Goal: Task Accomplishment & Management: Manage account settings

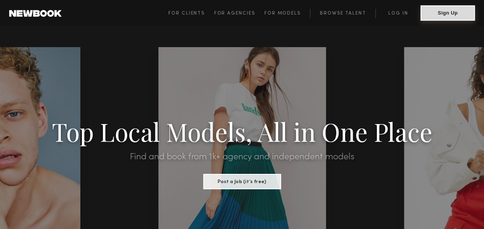
click at [449, 14] on button "Sign Up" at bounding box center [447, 12] width 54 height 15
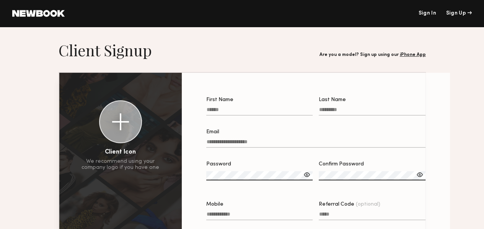
click at [208, 107] on input "First Name" at bounding box center [259, 111] width 107 height 9
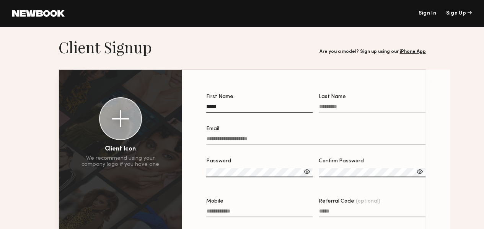
scroll to position [2, 0]
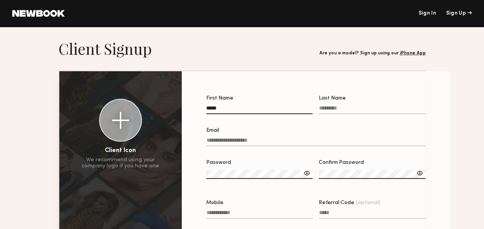
type input "*****"
click at [343, 104] on label "Last Name" at bounding box center [372, 109] width 107 height 26
click at [343, 105] on input "Last Name" at bounding box center [372, 109] width 107 height 9
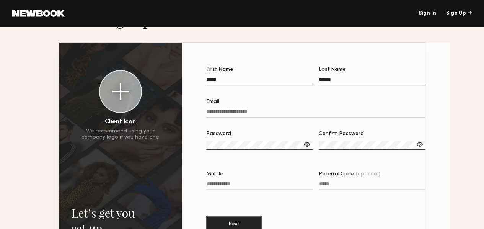
scroll to position [33, 0]
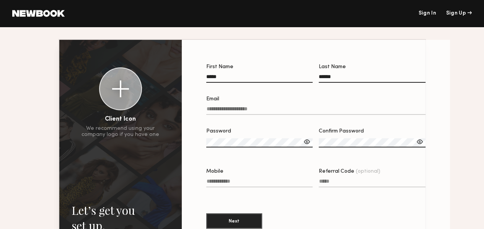
type input "******"
click at [220, 108] on input "Email" at bounding box center [315, 110] width 219 height 9
click at [254, 90] on div at bounding box center [259, 87] width 107 height 6
click at [254, 83] on input "*****" at bounding box center [259, 78] width 107 height 9
click at [281, 109] on input "**********" at bounding box center [315, 110] width 219 height 9
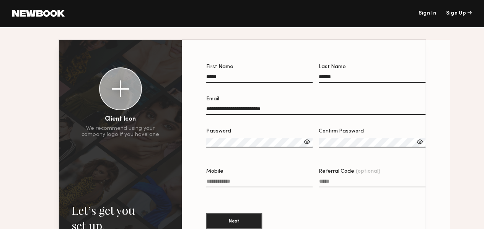
type input "**********"
click at [316, 110] on input "**********" at bounding box center [315, 110] width 219 height 9
click at [411, 133] on div "Confirm Password" at bounding box center [372, 130] width 107 height 5
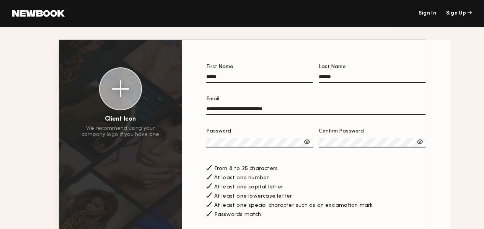
click at [303, 143] on div at bounding box center [307, 142] width 8 height 8
click at [416, 144] on div at bounding box center [420, 142] width 8 height 8
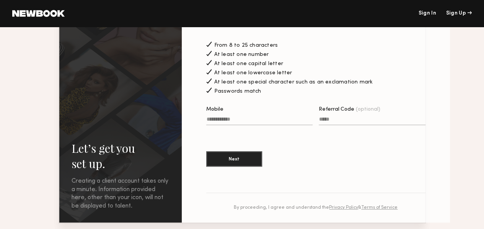
scroll to position [156, 0]
click at [239, 120] on input "Mobile" at bounding box center [259, 120] width 107 height 9
type input "*"
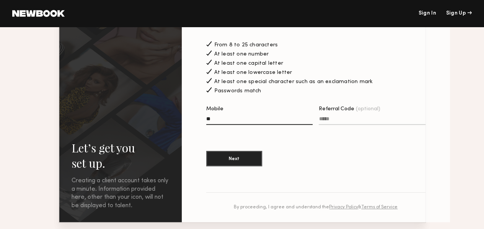
type input "*"
type input "**********"
click at [326, 120] on input "Referral Code (optional)" at bounding box center [372, 120] width 107 height 9
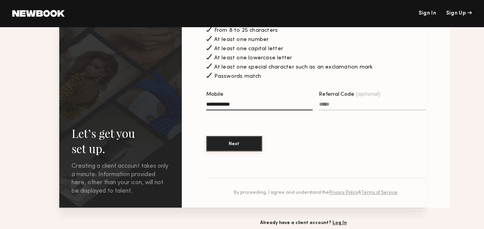
click at [206, 150] on button "Next" at bounding box center [234, 143] width 56 height 15
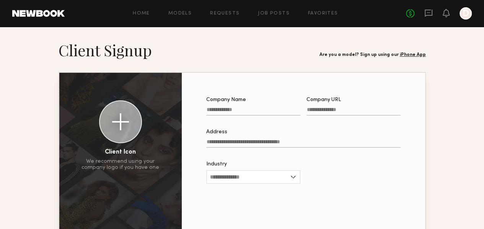
click at [226, 187] on div "Industry Advertising Apparel Cosmetics Entertainment Publishing CPG Other" at bounding box center [253, 176] width 94 height 30
click at [230, 184] on input "Industry" at bounding box center [253, 177] width 94 height 14
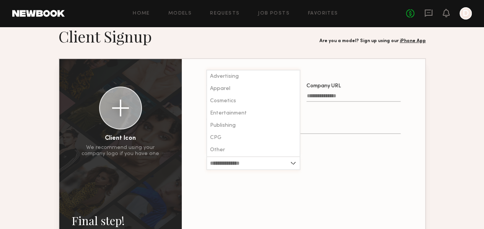
scroll to position [109, 0]
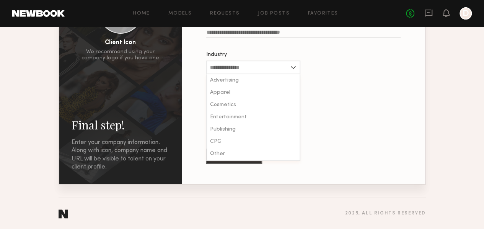
click at [337, 107] on div "Company Name Company URL Address Industry Advertising Apparel Cosmetics Enterta…" at bounding box center [303, 74] width 219 height 196
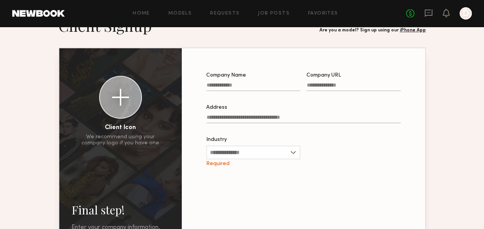
scroll to position [21, 0]
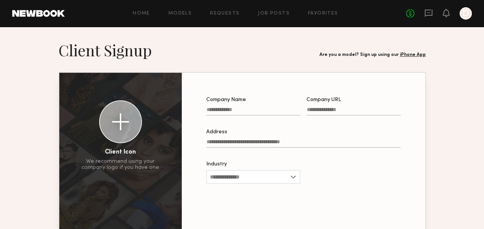
click at [18, 11] on link at bounding box center [38, 13] width 52 height 7
click at [465, 13] on div at bounding box center [465, 13] width 12 height 12
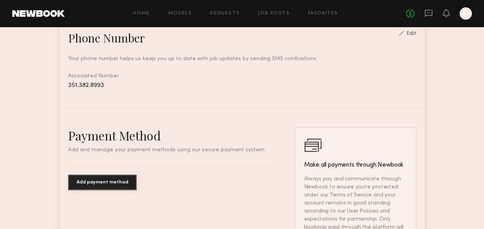
scroll to position [514, 0]
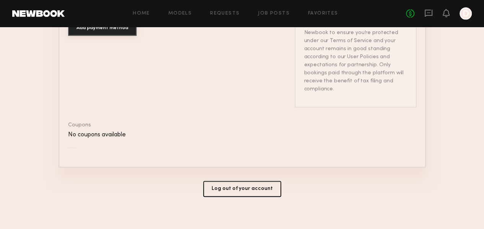
click at [215, 181] on button "Log out of your account" at bounding box center [242, 189] width 78 height 16
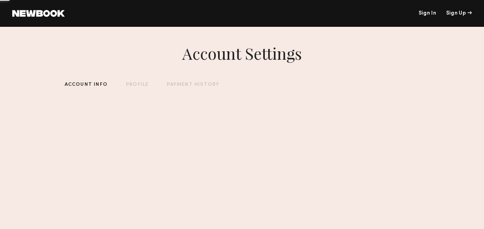
scroll to position [0, 0]
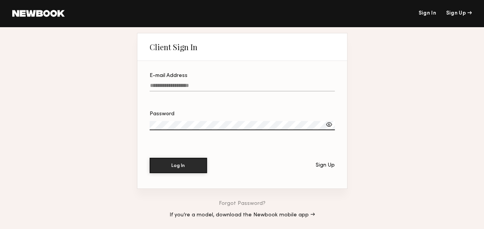
click at [241, 218] on link "If you’re a model, download the Newbook mobile app →" at bounding box center [241, 214] width 145 height 5
click at [285, 218] on link "If you’re a model, download the Newbook mobile app →" at bounding box center [241, 214] width 145 height 5
click at [28, 17] on header "Sign In Sign Up" at bounding box center [242, 13] width 484 height 27
click at [33, 15] on link at bounding box center [38, 13] width 52 height 7
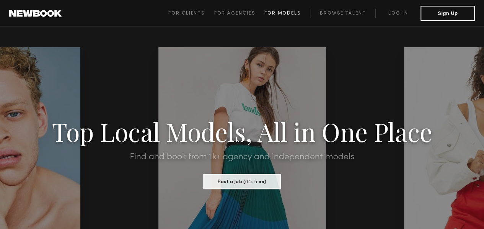
click at [272, 15] on span "For Models" at bounding box center [282, 13] width 36 height 5
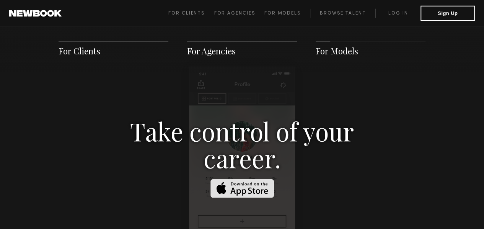
scroll to position [1156, 0]
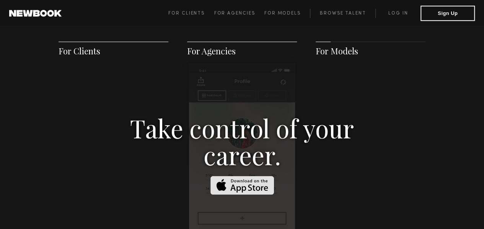
click at [235, 176] on img at bounding box center [241, 185] width 63 height 19
